Goal: Find specific page/section: Find specific page/section

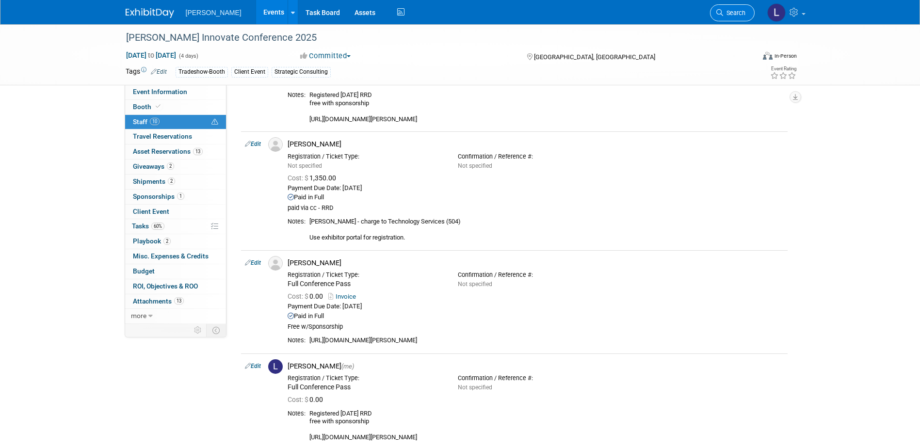
click at [735, 14] on span "Search" at bounding box center [734, 12] width 22 height 7
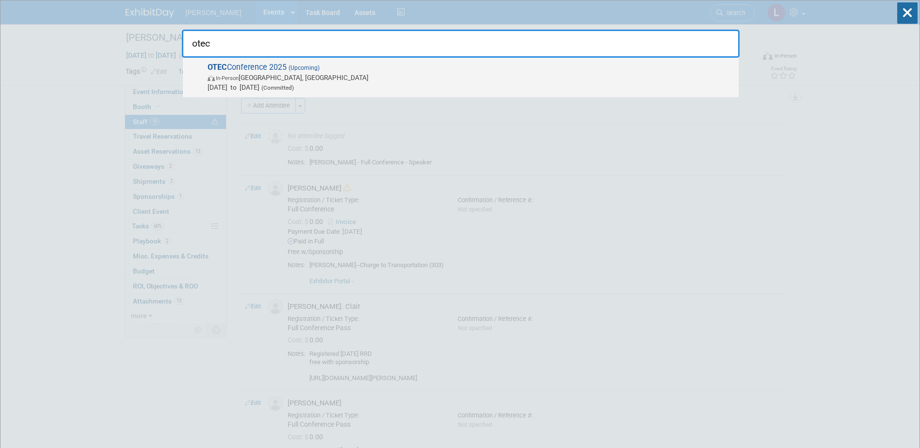
type input "otec"
click at [659, 87] on span "[DATE] to [DATE] (Committed)" at bounding box center [471, 87] width 526 height 10
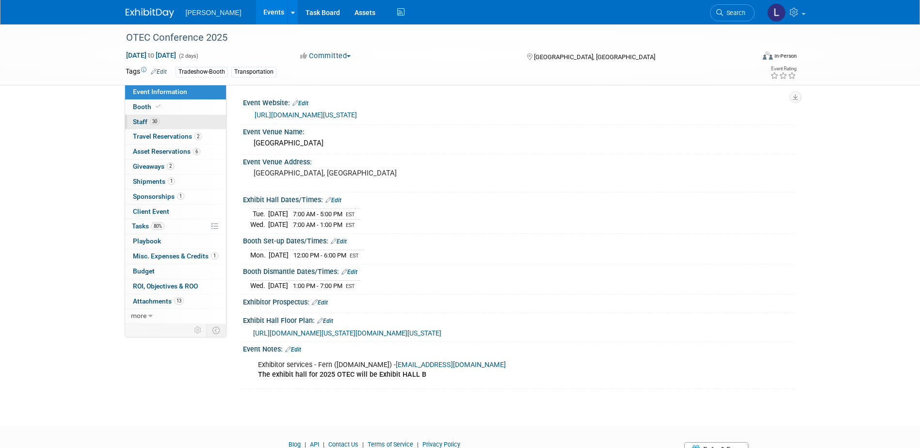
click at [133, 117] on link "30 Staff 30" at bounding box center [175, 122] width 101 height 15
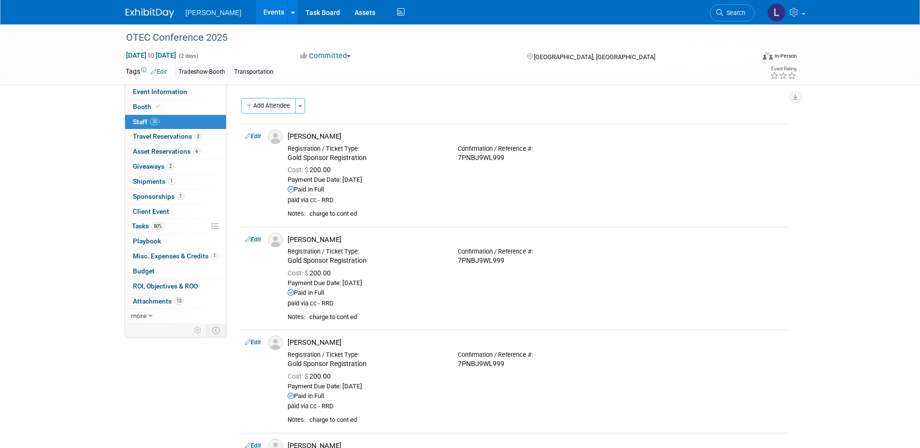
scroll to position [2906, 0]
